Goal: Transaction & Acquisition: Purchase product/service

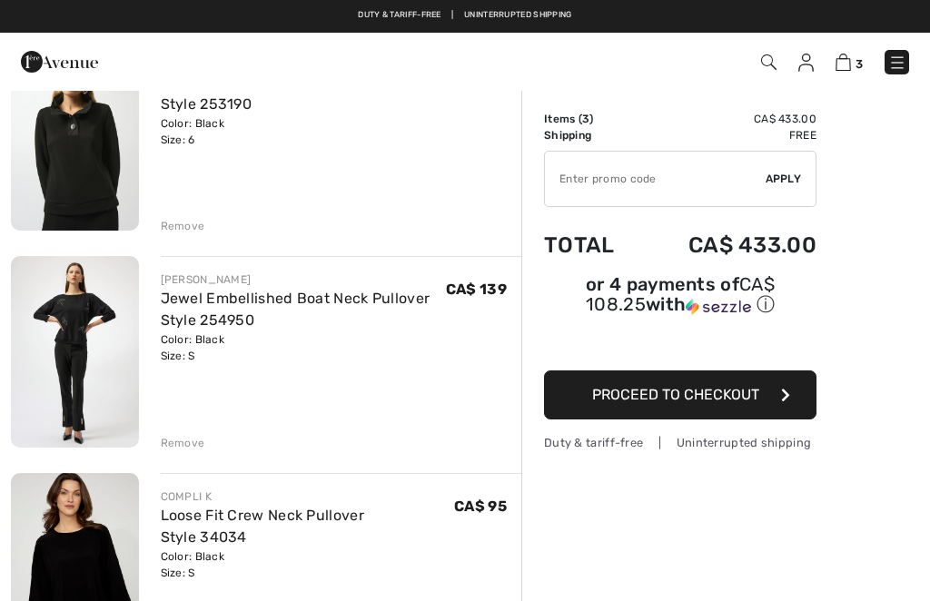
scroll to position [184, 0]
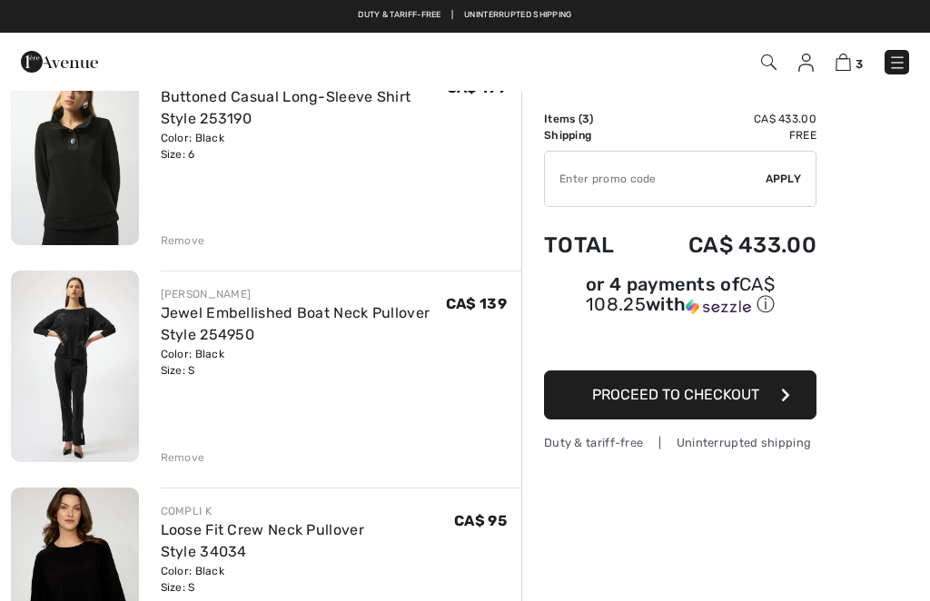
click at [730, 410] on button "Proceed to Checkout" at bounding box center [680, 395] width 273 height 49
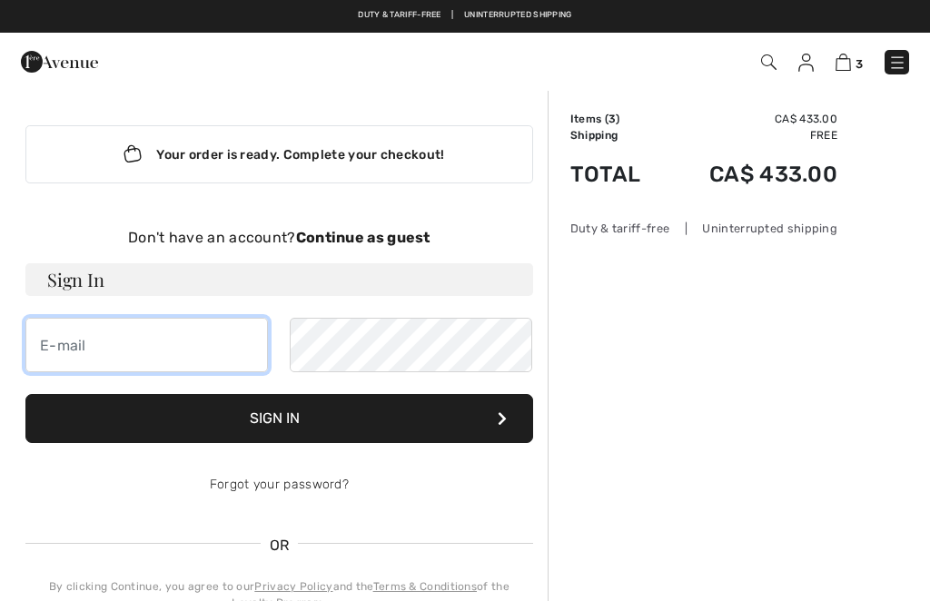
click at [186, 343] on input "email" at bounding box center [146, 345] width 243 height 55
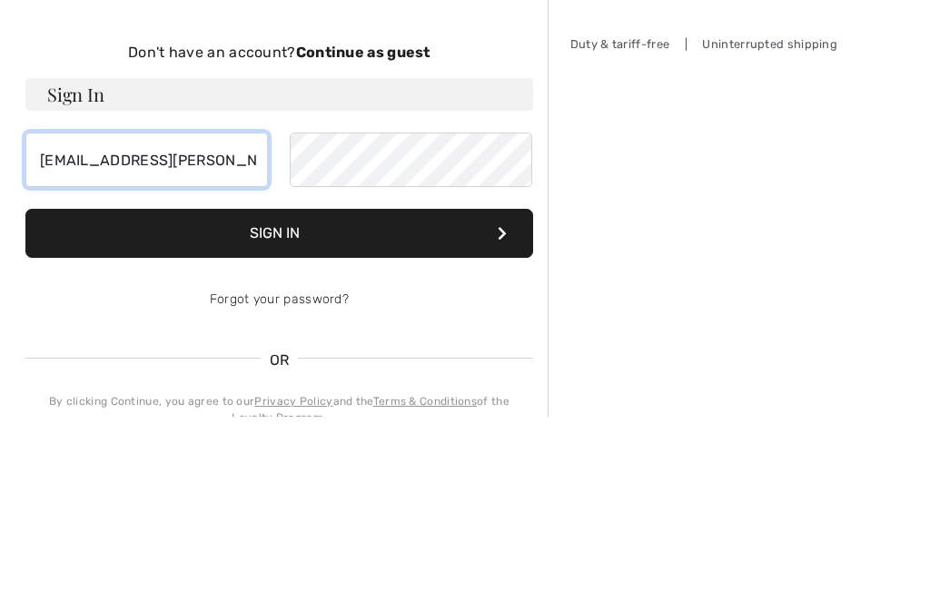
type input "[EMAIL_ADDRESS][PERSON_NAME][DOMAIN_NAME]"
click at [387, 229] on strong "Continue as guest" at bounding box center [363, 237] width 134 height 17
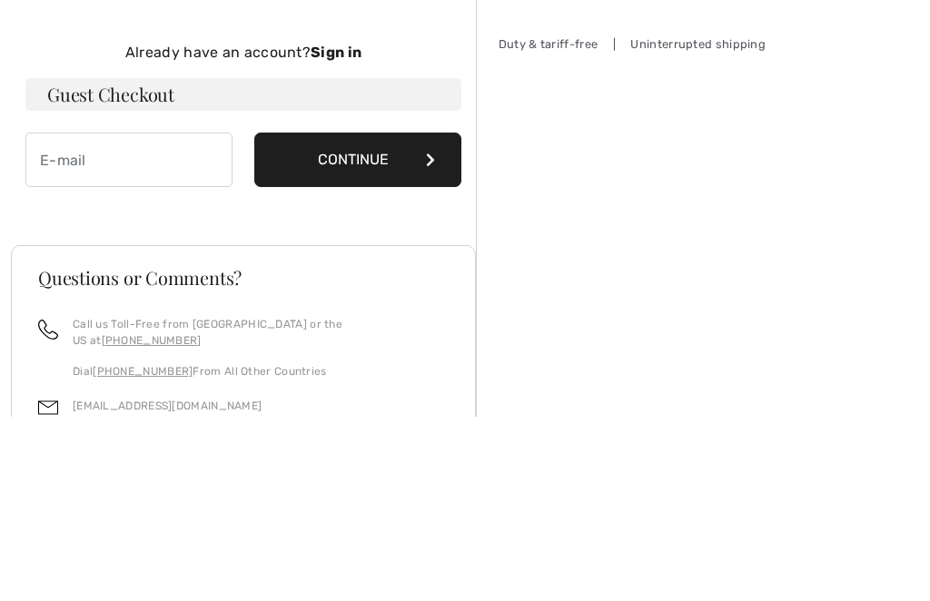
scroll to position [185, 0]
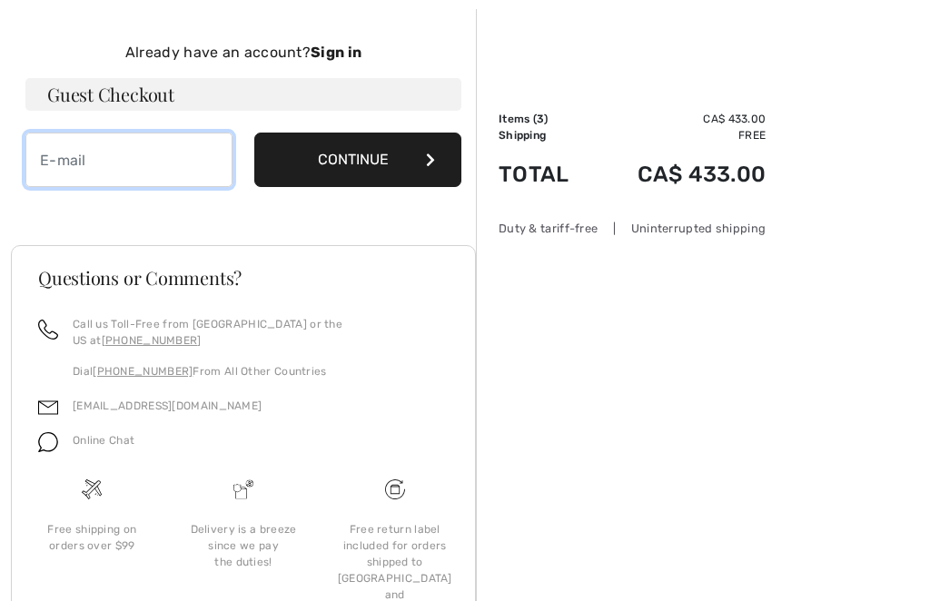
click at [136, 149] on input "email" at bounding box center [128, 160] width 207 height 55
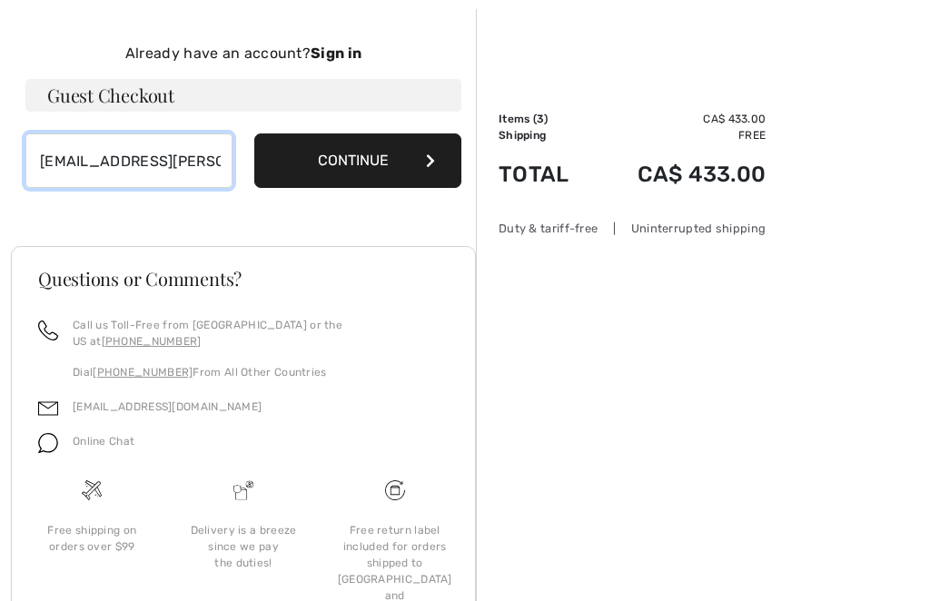
type input "[EMAIL_ADDRESS][PERSON_NAME][DOMAIN_NAME]"
click at [388, 124] on div "Already have an account? Sign in Guest Checkout mh.betournay@hotmail.com Contin…" at bounding box center [243, 115] width 436 height 145
click at [167, 153] on input "[EMAIL_ADDRESS][PERSON_NAME][DOMAIN_NAME]" at bounding box center [128, 160] width 207 height 55
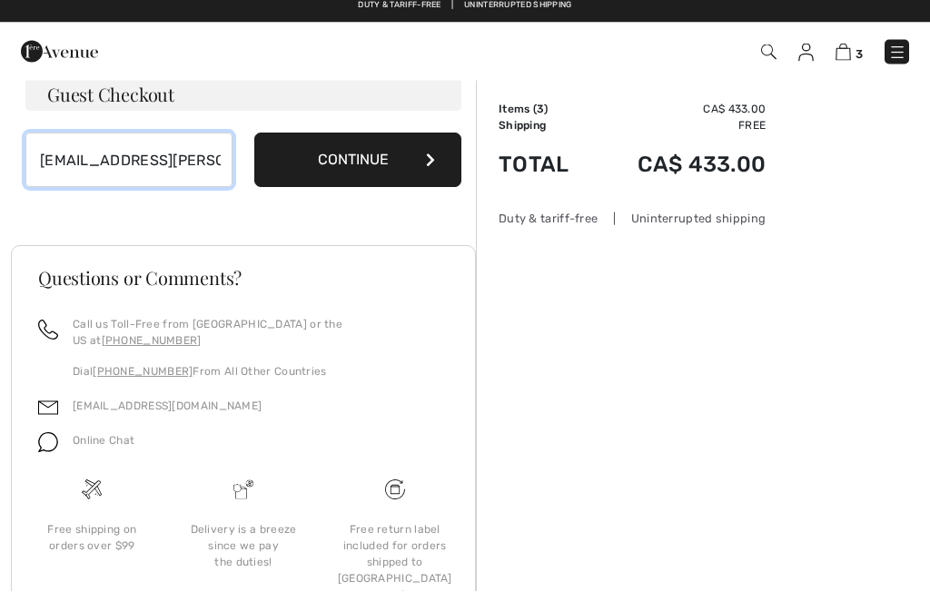
scroll to position [173, 0]
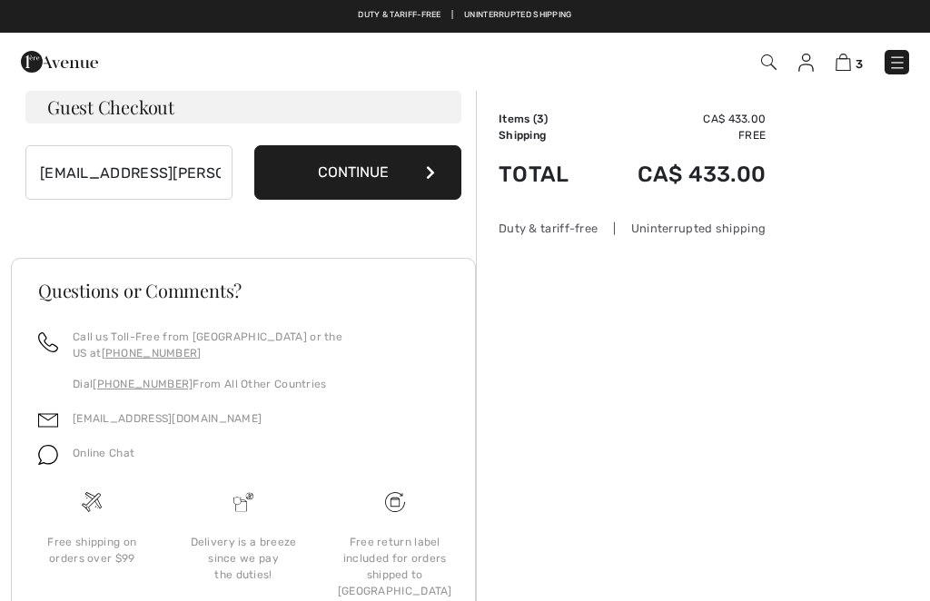
click at [399, 174] on button "Continue" at bounding box center [357, 172] width 207 height 55
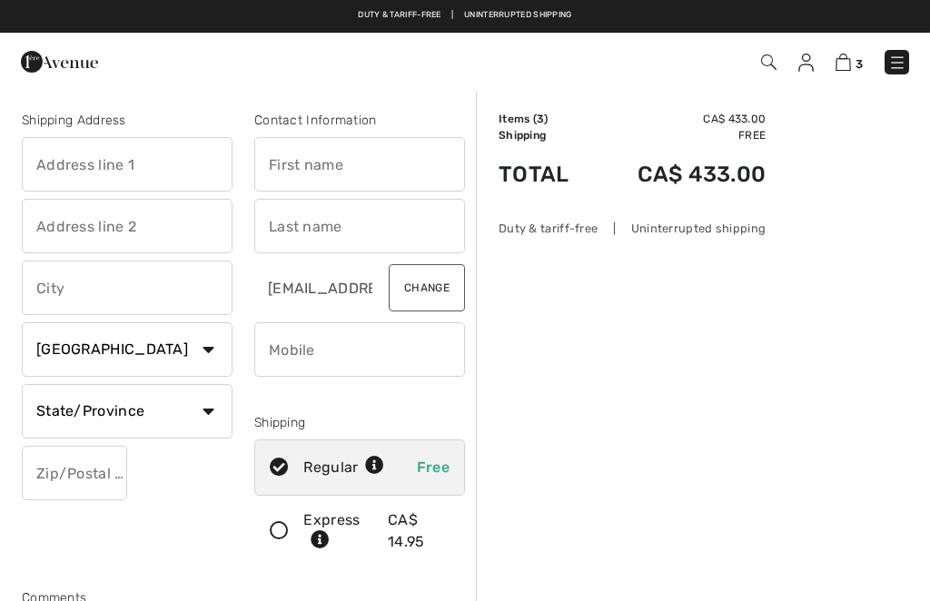
scroll to position [168, 0]
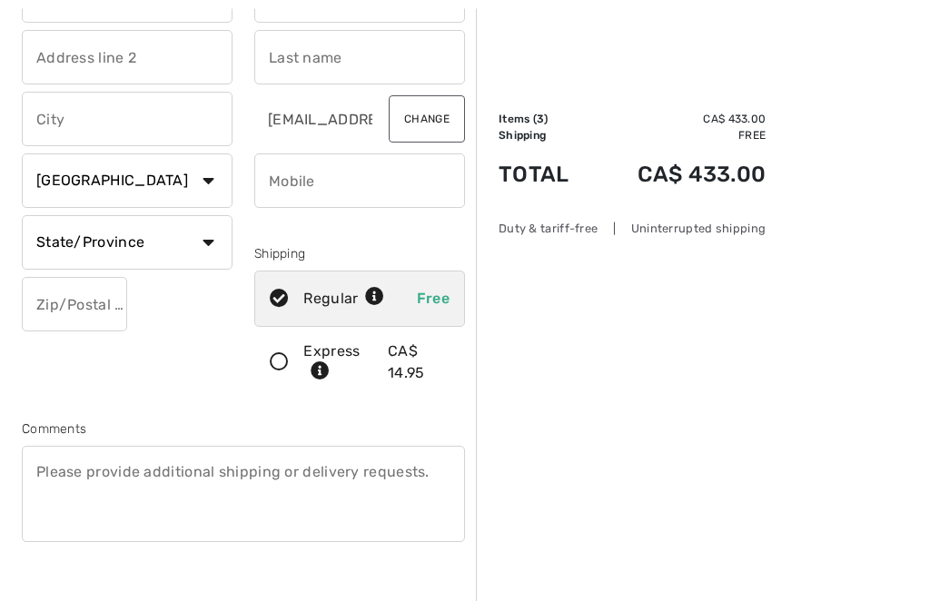
checkbox input "true"
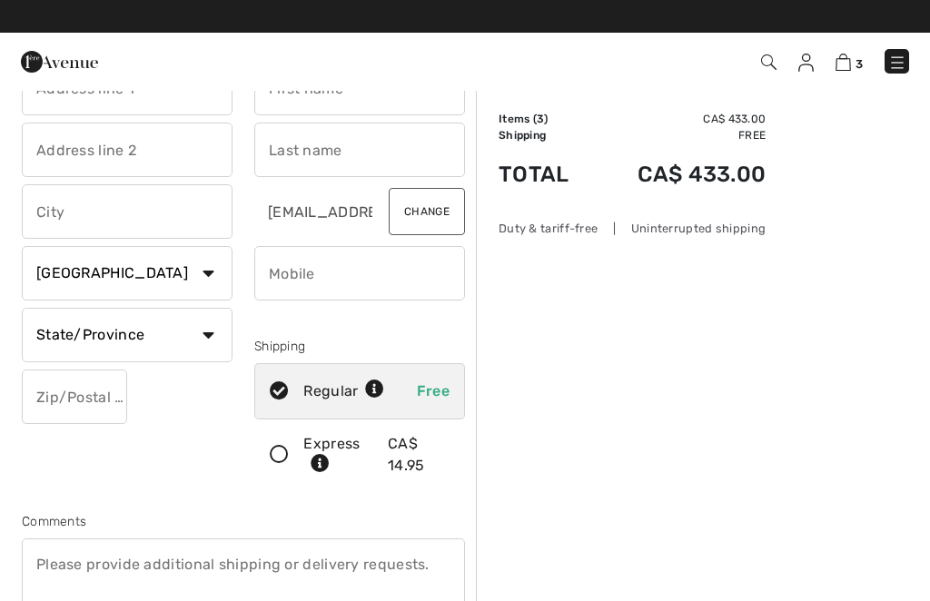
scroll to position [0, 0]
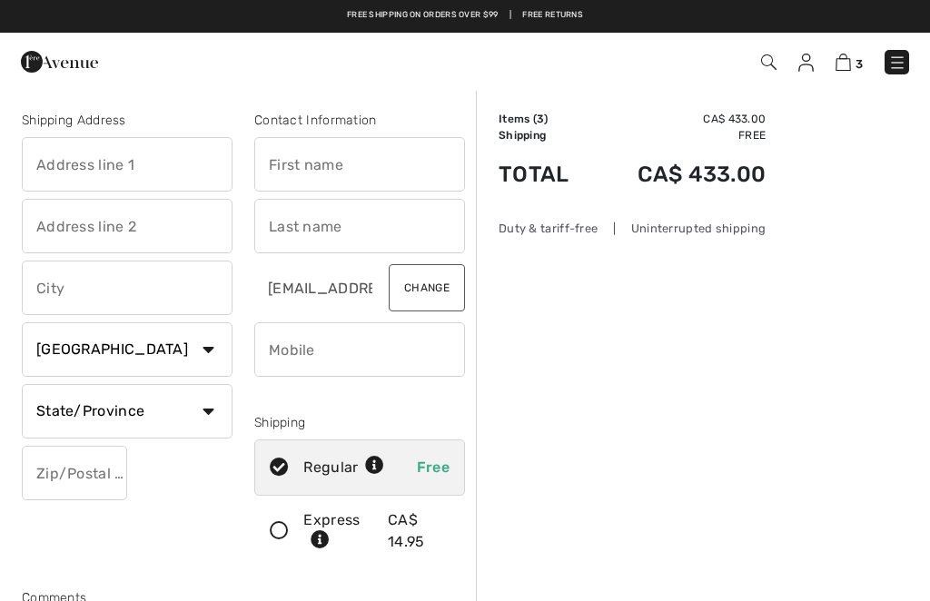
click at [316, 165] on input "text" at bounding box center [359, 164] width 211 height 55
type input "Be"
click at [301, 297] on input "[EMAIL_ADDRESS][PERSON_NAME][DOMAIN_NAME]" at bounding box center [314, 288] width 120 height 55
click at [414, 288] on button "Change" at bounding box center [427, 287] width 76 height 47
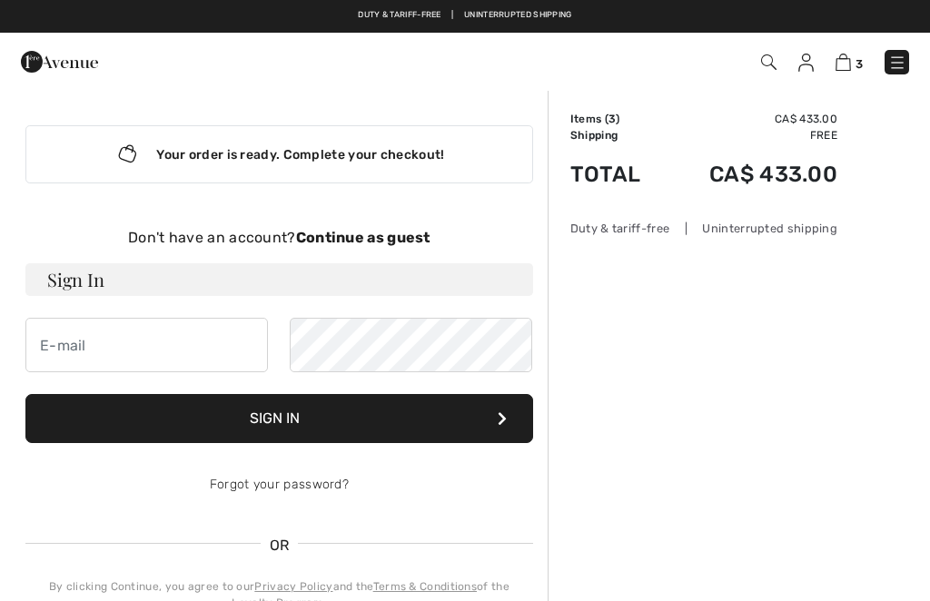
click at [407, 238] on strong "Continue as guest" at bounding box center [363, 237] width 134 height 17
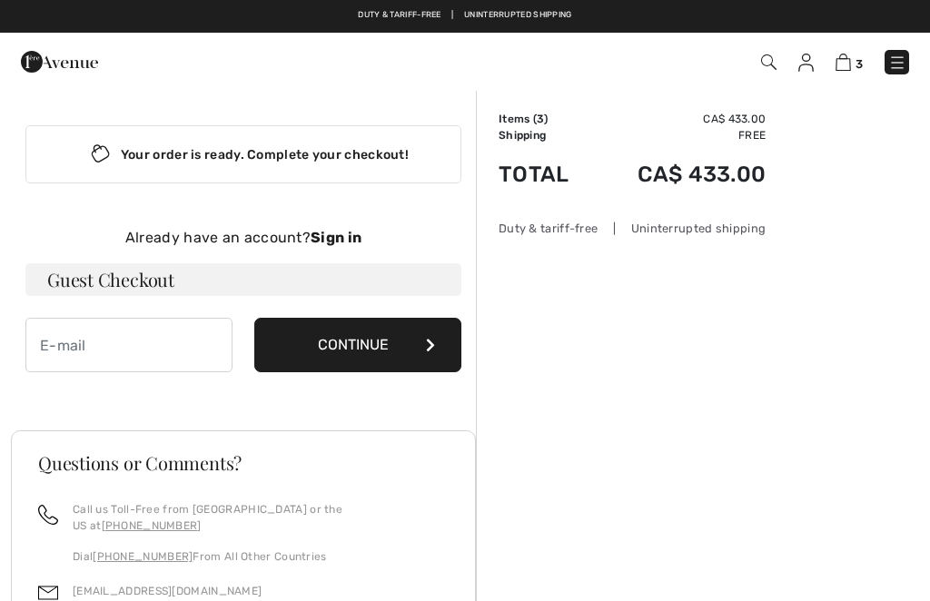
click at [389, 350] on button "Continue" at bounding box center [357, 345] width 207 height 55
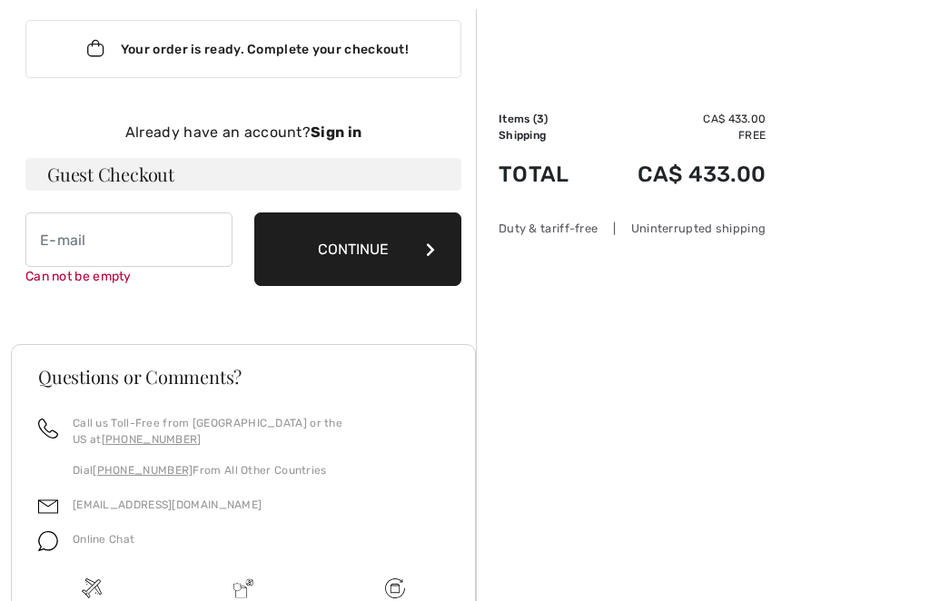
scroll to position [187, 0]
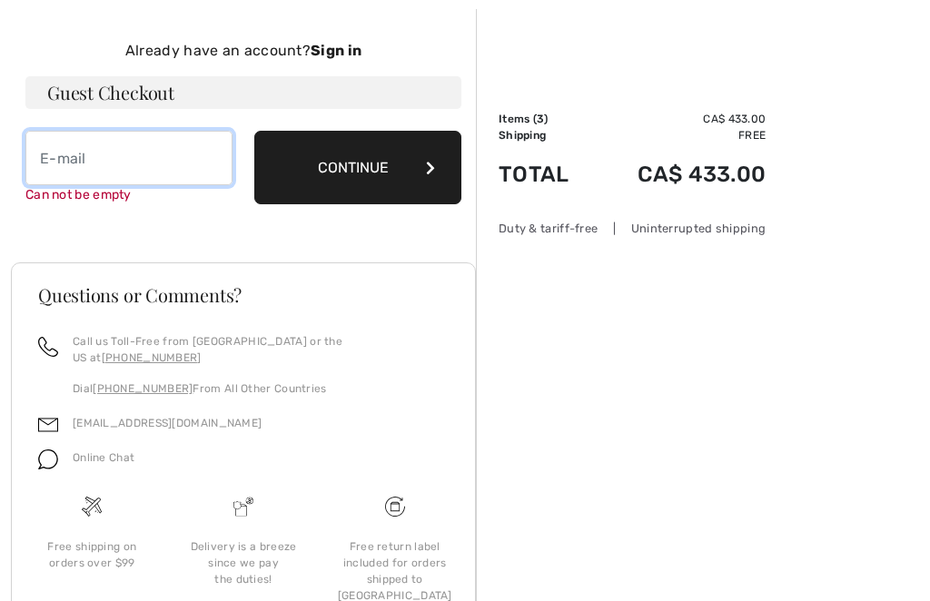
click at [79, 155] on input "email" at bounding box center [128, 158] width 207 height 55
type input "[EMAIL_ADDRESS][PERSON_NAME][DOMAIN_NAME]"
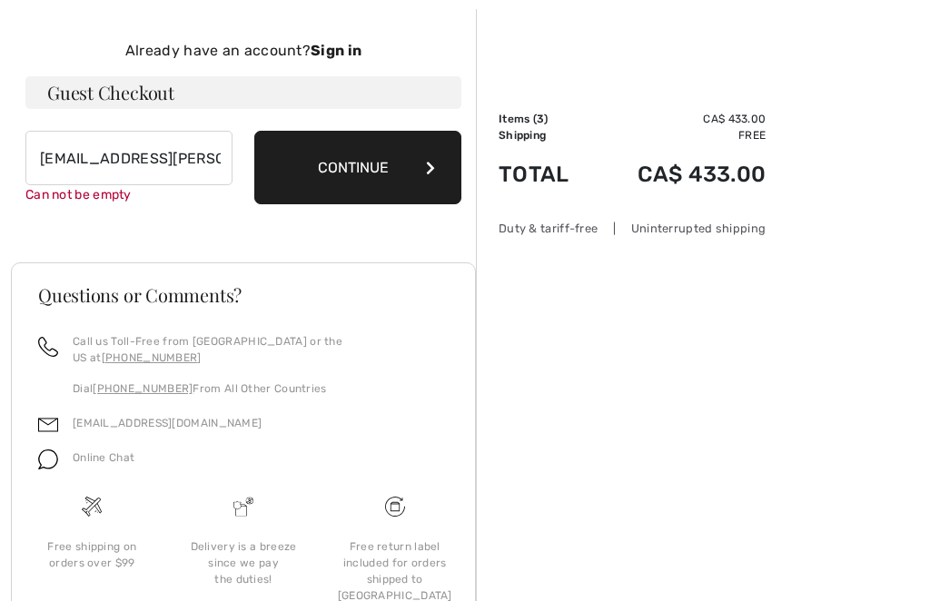
click at [399, 159] on button "Continue" at bounding box center [357, 168] width 207 height 74
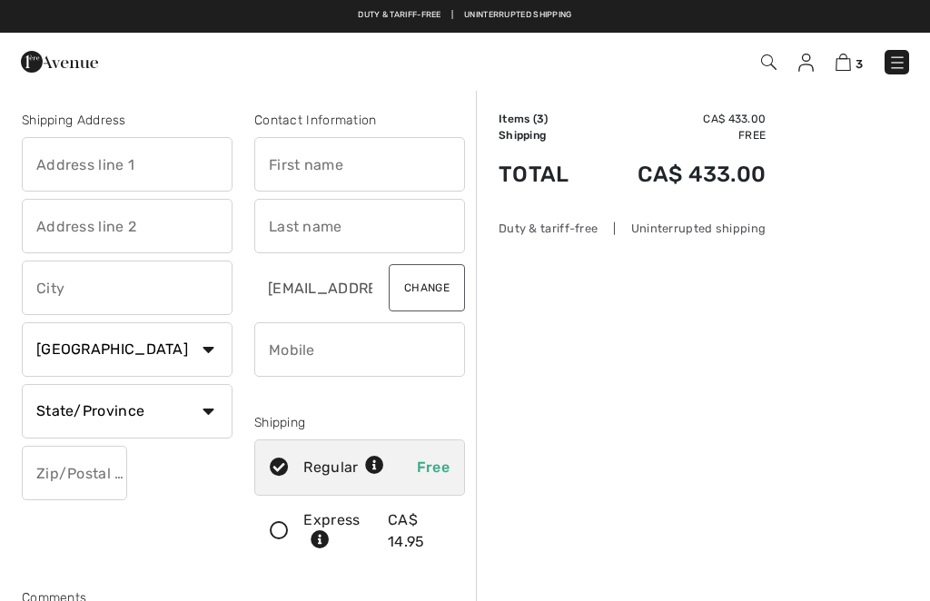
click at [353, 161] on input "text" at bounding box center [359, 164] width 211 height 55
checkbox input "true"
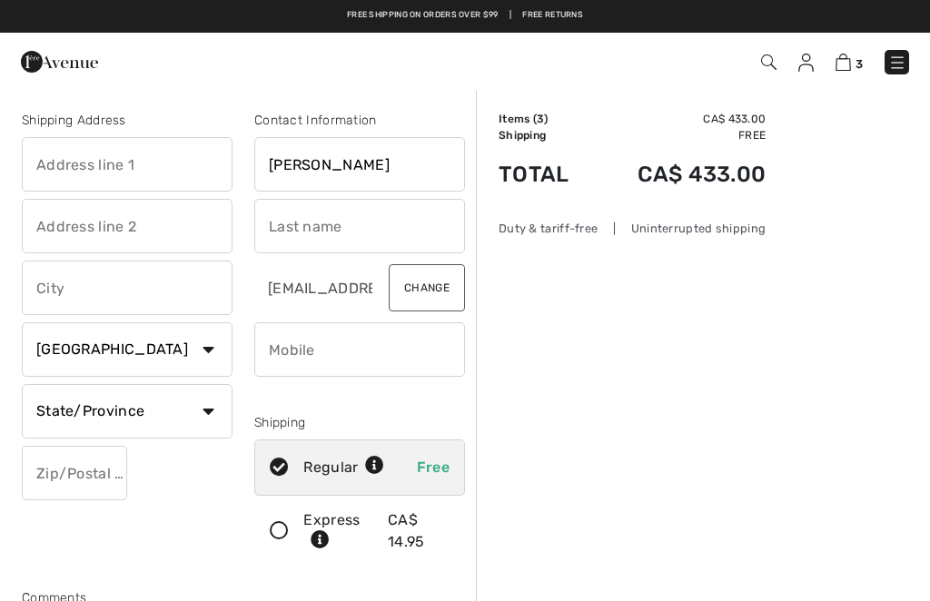
type input "[PERSON_NAME]"
click at [333, 224] on input "text" at bounding box center [359, 226] width 211 height 55
type input "[PERSON_NAME]"
click at [151, 183] on input "text" at bounding box center [127, 164] width 211 height 55
type input "1209 de Fenouillet"
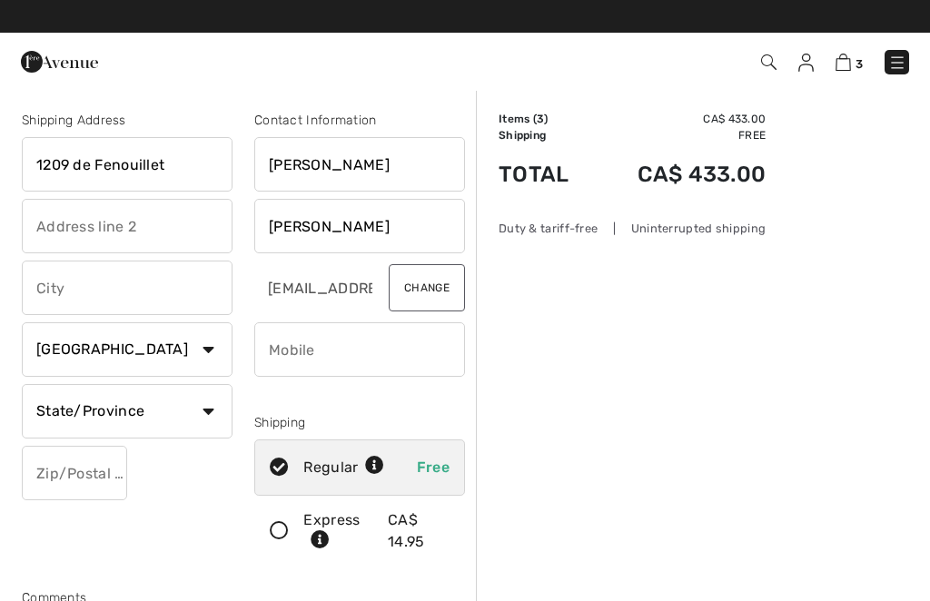
click at [132, 229] on input "text" at bounding box center [127, 226] width 211 height 55
click at [121, 289] on input "text" at bounding box center [127, 288] width 211 height 55
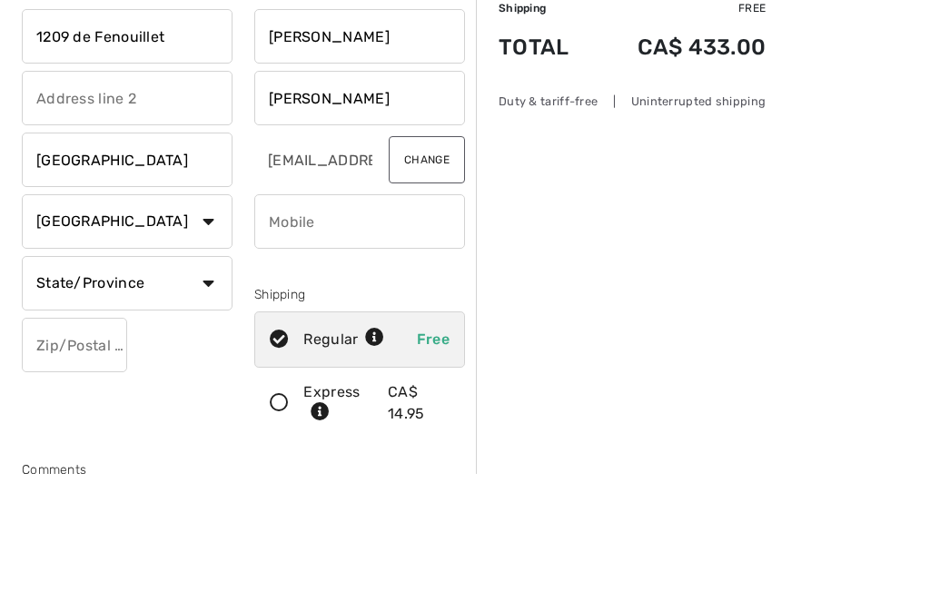
click at [172, 323] on select "Country Canada United States Afghanistan Aland Islands Albania Algeria American…" at bounding box center [127, 350] width 211 height 55
type input "Québec"
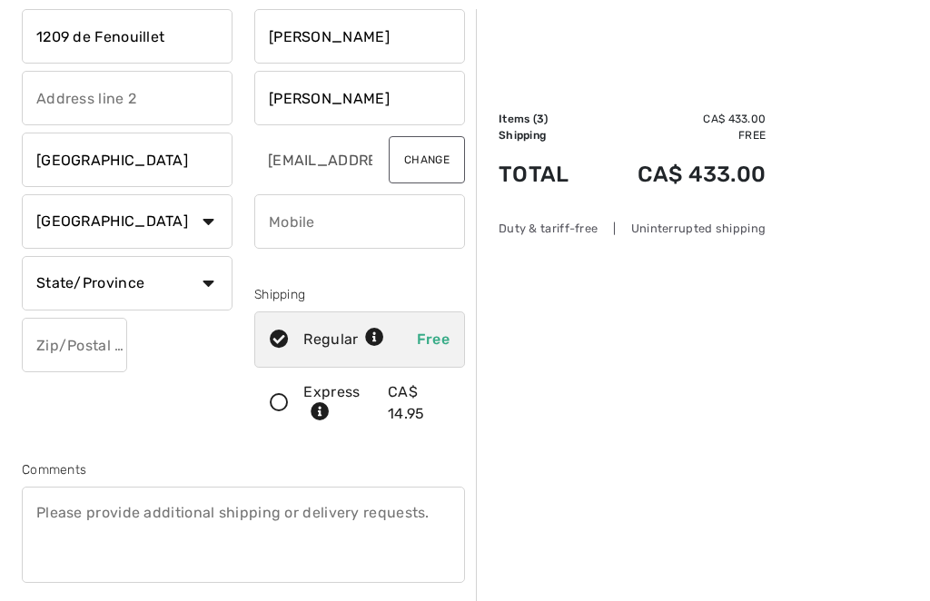
click at [144, 287] on select "State/Province Alberta British Columbia Manitoba New Brunswick Newfoundland and…" at bounding box center [127, 283] width 211 height 55
select select "QC"
click at [54, 338] on input "text" at bounding box center [74, 345] width 105 height 55
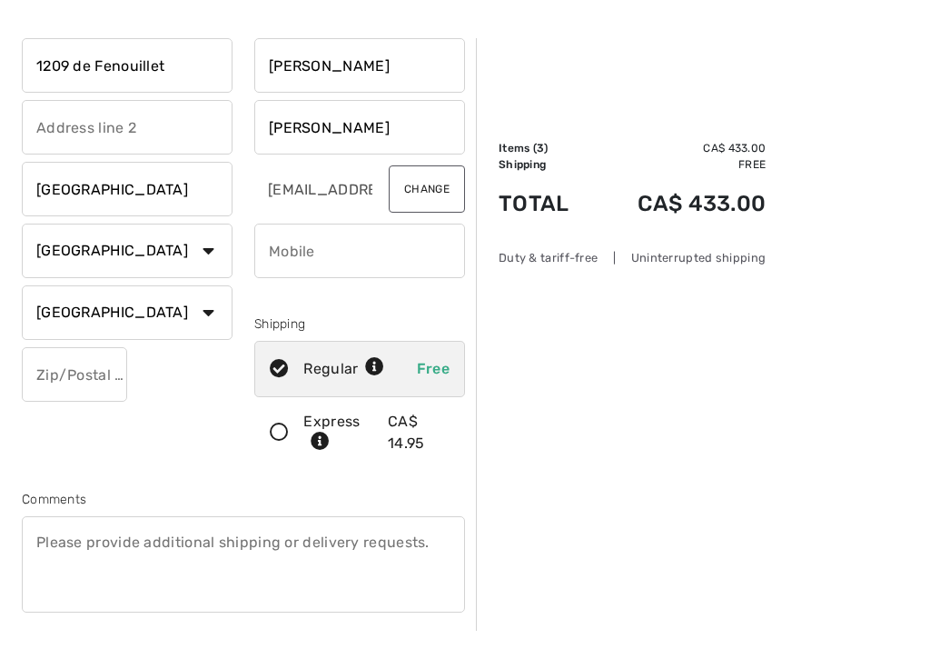
scroll to position [127, 0]
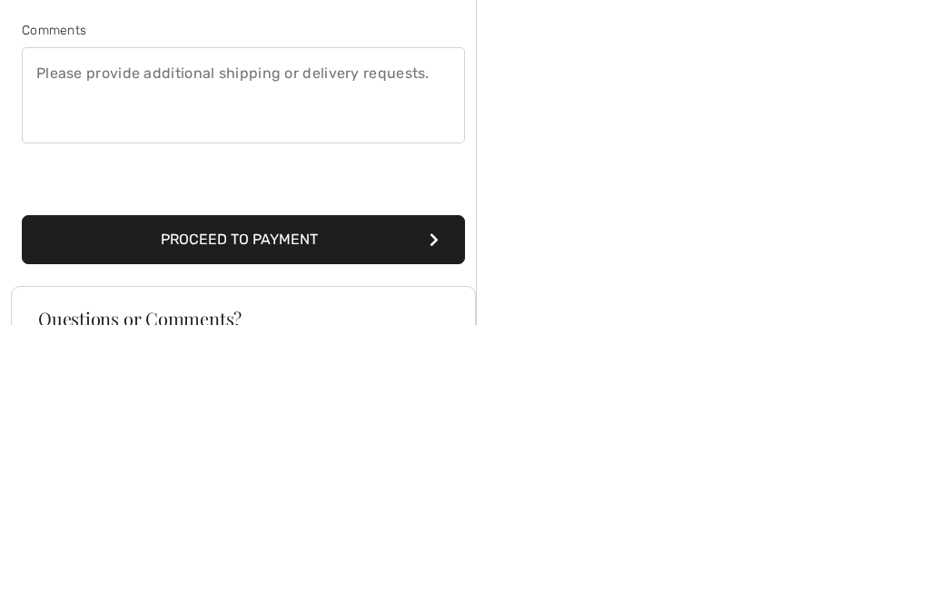
type input "G1Y2Y6"
click at [377, 491] on button "Proceed to Payment" at bounding box center [243, 515] width 443 height 49
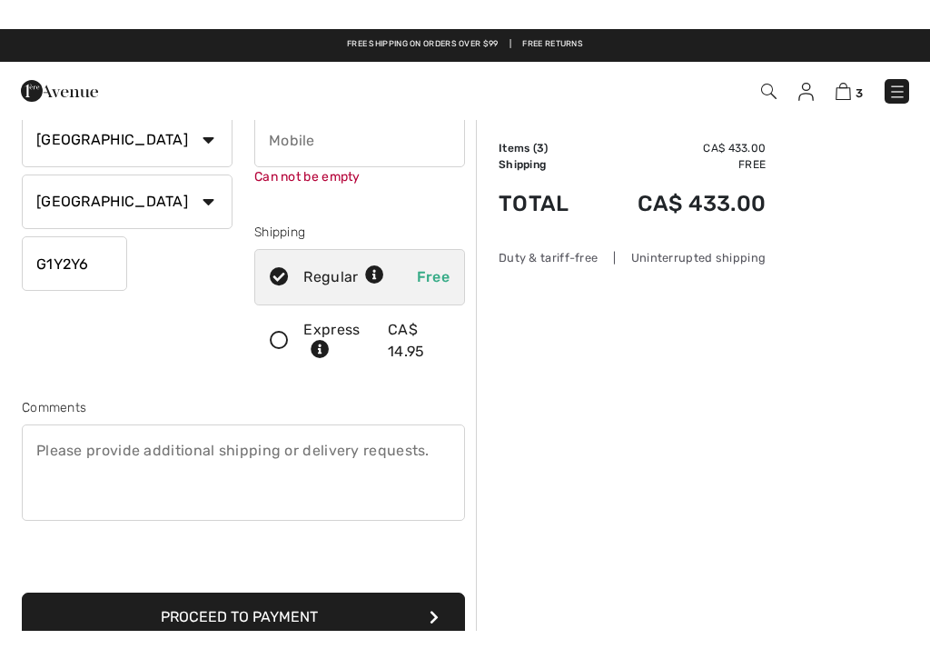
scroll to position [192, 0]
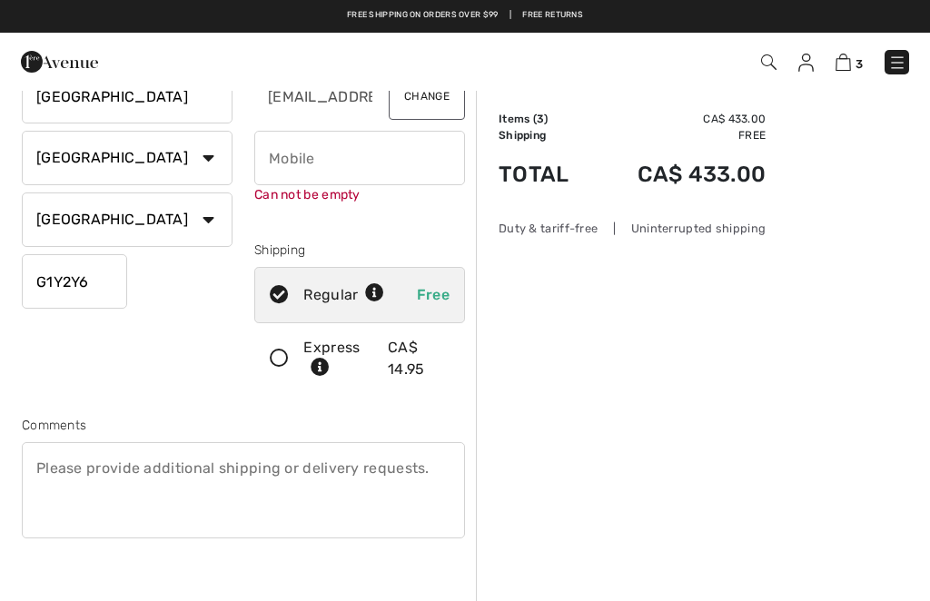
click at [328, 170] on input "phone" at bounding box center [359, 158] width 211 height 55
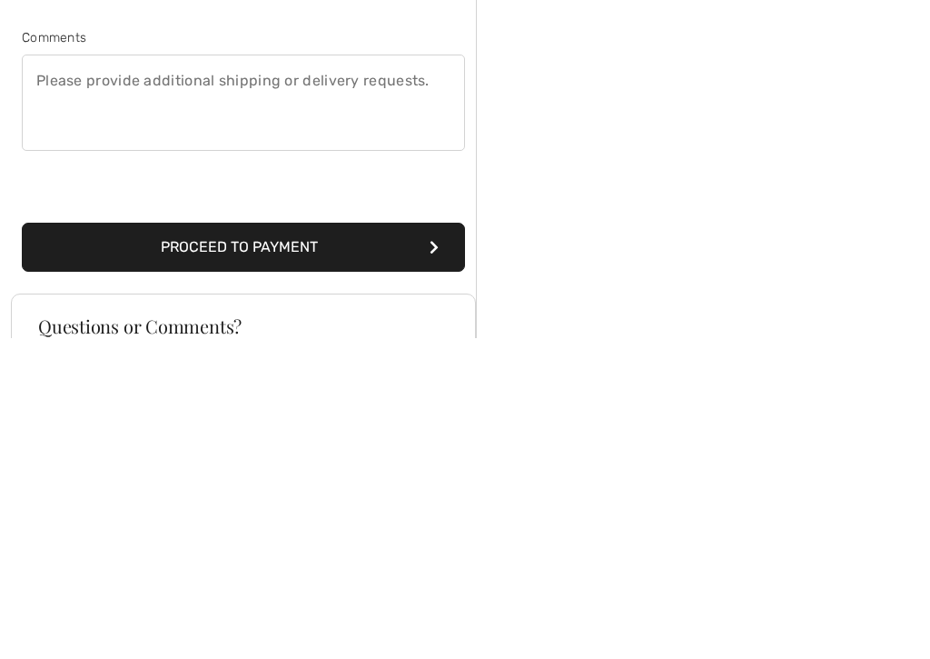
type input "4189518919"
click at [387, 543] on button "Proceed to Payment" at bounding box center [243, 567] width 443 height 49
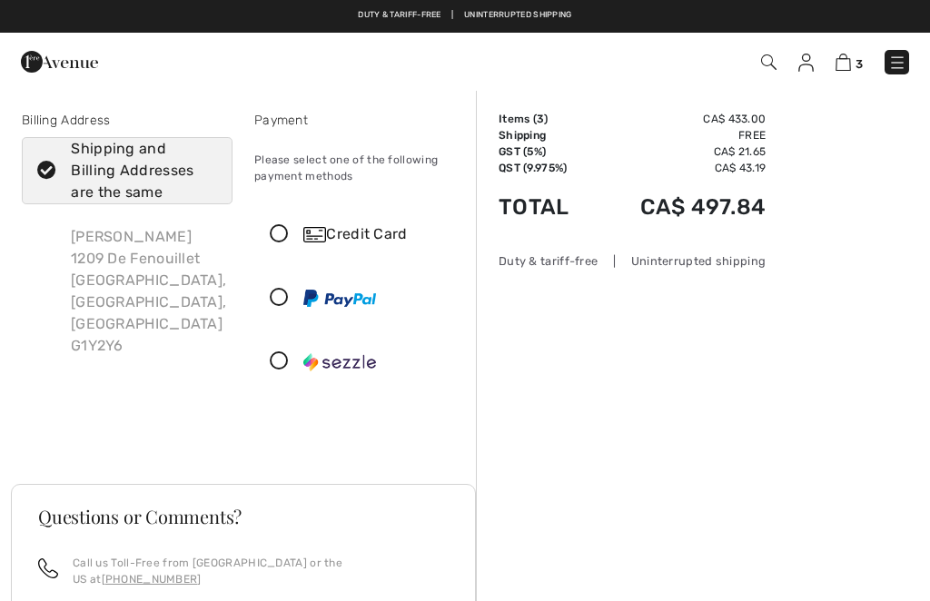
click at [368, 234] on div "Credit Card" at bounding box center [377, 234] width 149 height 22
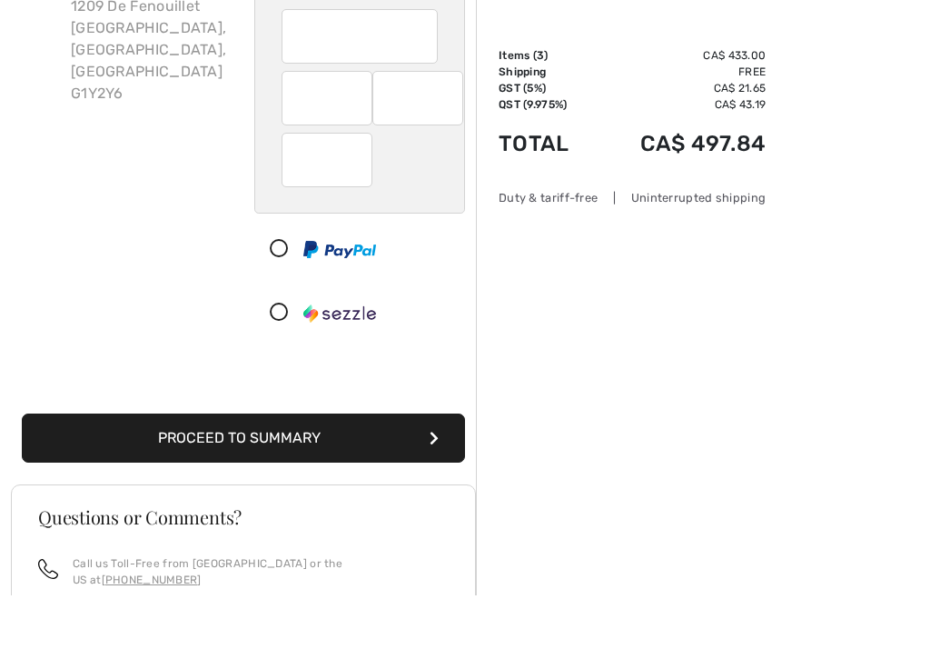
scroll to position [201, 0]
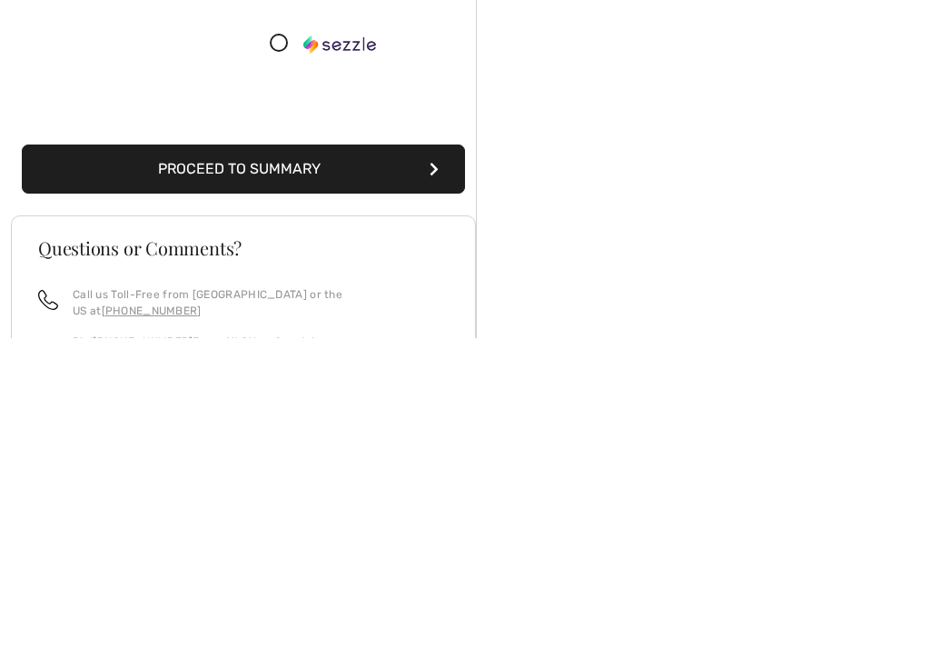
click at [359, 465] on button "Proceed to Summary" at bounding box center [243, 489] width 443 height 49
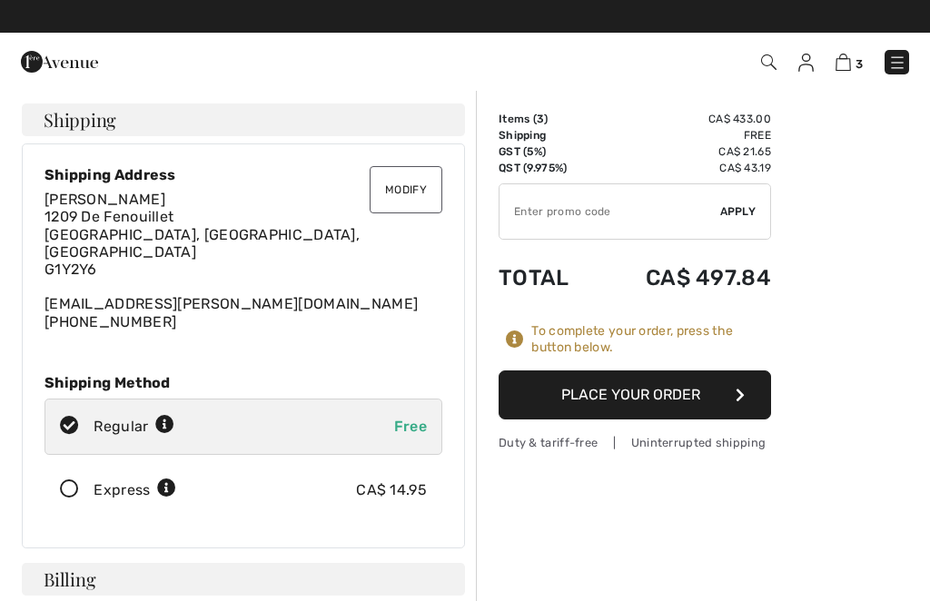
click at [728, 397] on button "Place Your Order" at bounding box center [635, 395] width 273 height 49
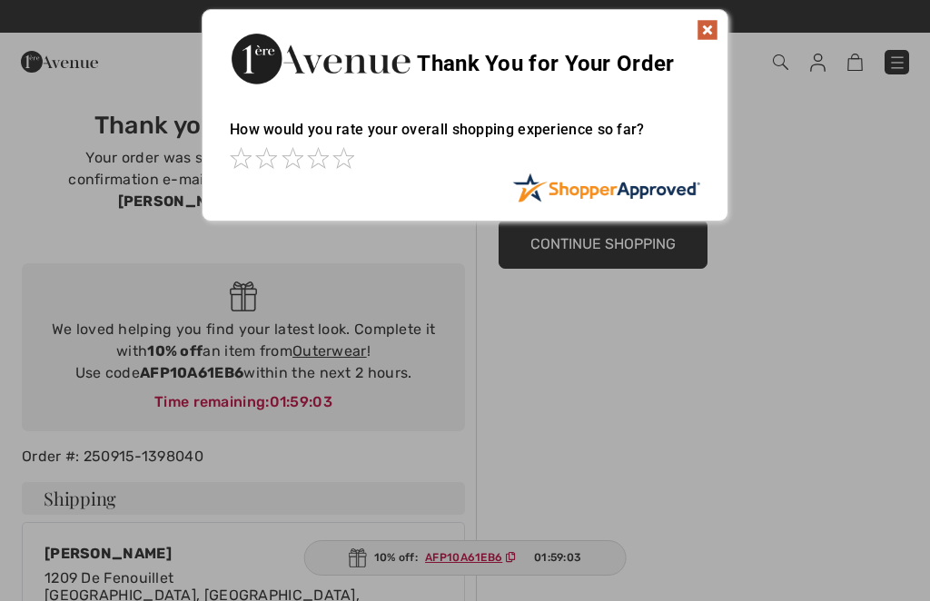
click at [718, 30] on img at bounding box center [708, 30] width 22 height 22
